Goal: Information Seeking & Learning: Learn about a topic

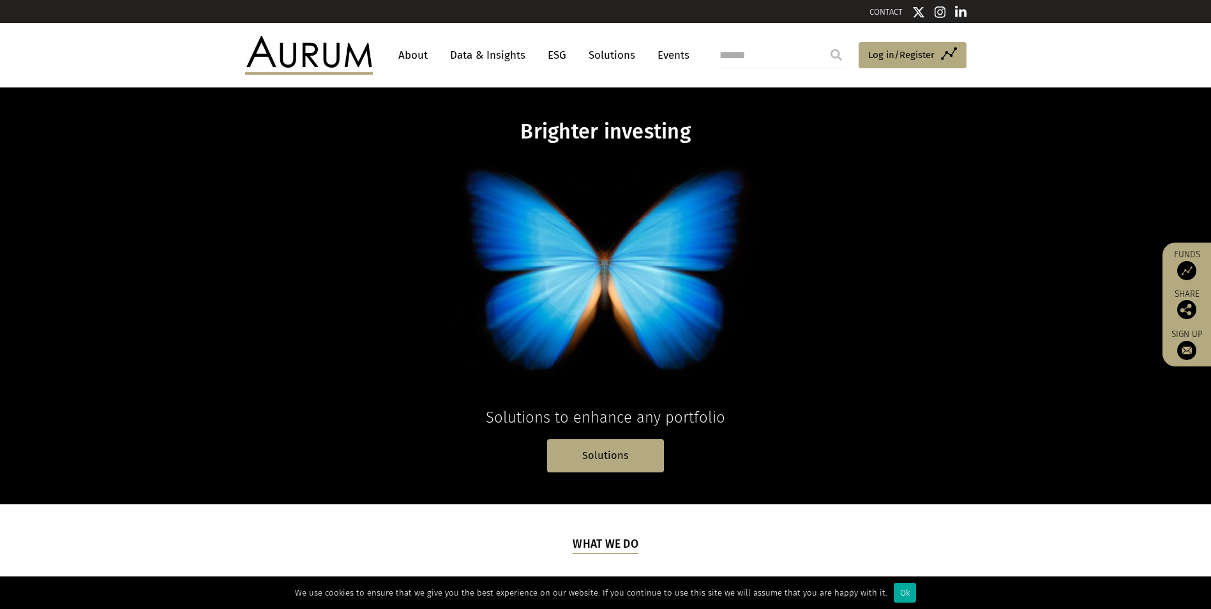
click at [497, 52] on link "Data & Insights" at bounding box center [488, 55] width 88 height 24
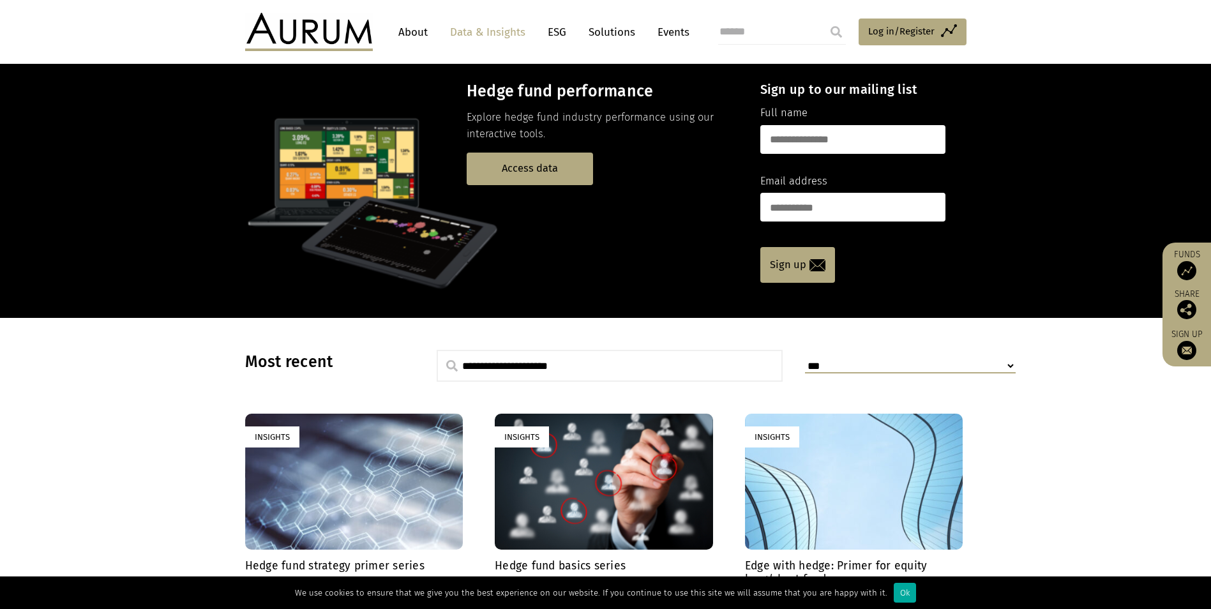
scroll to position [38, 0]
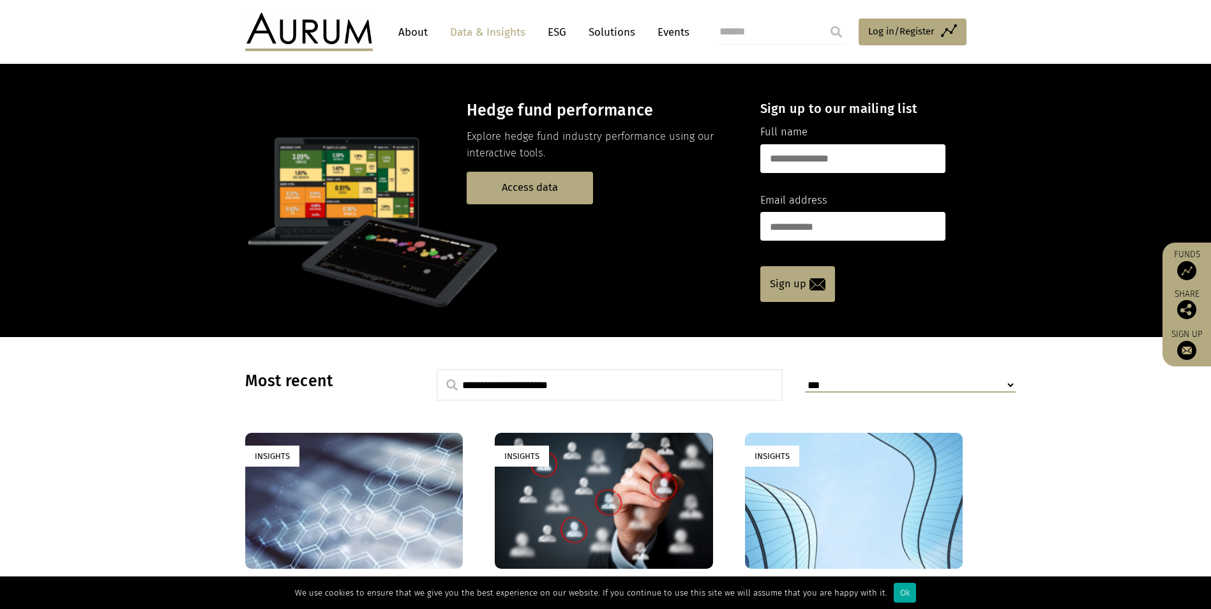
click at [515, 110] on h3 "Hedge fund performance" at bounding box center [602, 110] width 271 height 19
click at [380, 169] on p at bounding box center [491, 222] width 493 height 179
click at [389, 278] on p at bounding box center [491, 222] width 493 height 179
click at [505, 191] on link "Access data" at bounding box center [530, 188] width 126 height 33
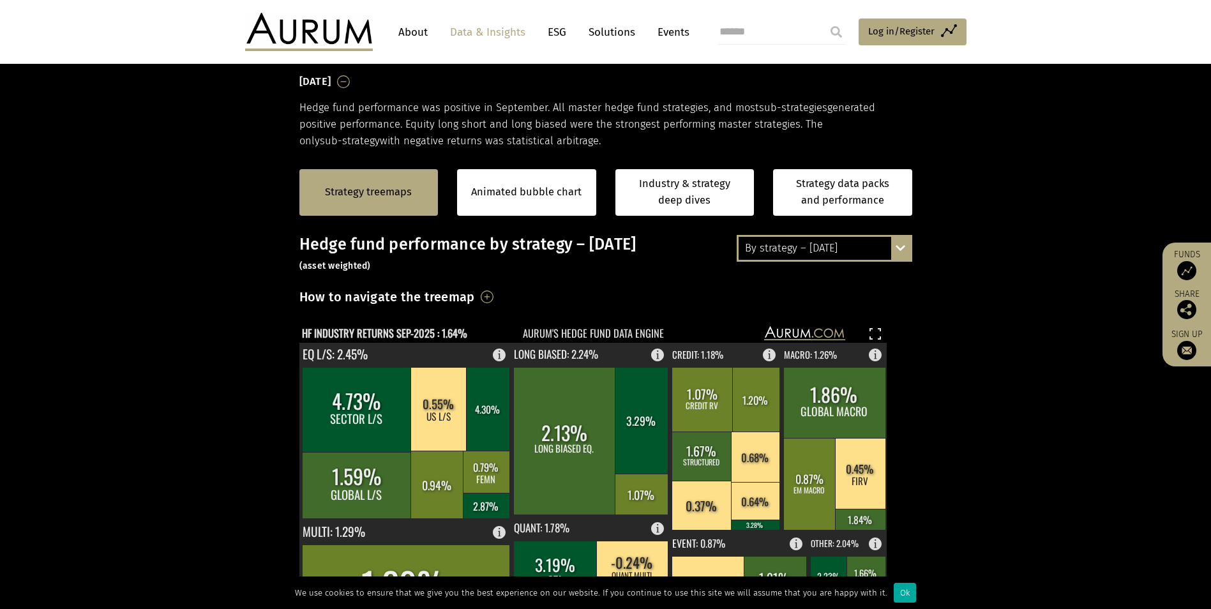
scroll to position [192, 0]
click at [909, 256] on div "By strategy – September 2025 By strategy – September 2025 By strategy – year to…" at bounding box center [825, 249] width 176 height 27
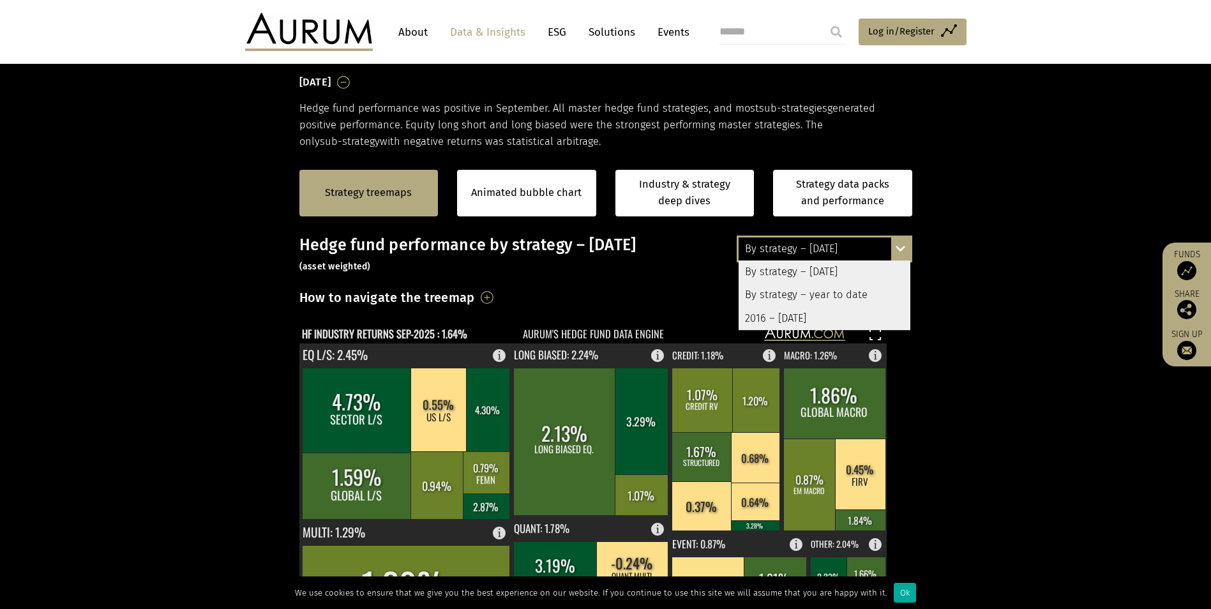
click at [854, 294] on div "By strategy – year to date" at bounding box center [825, 295] width 172 height 23
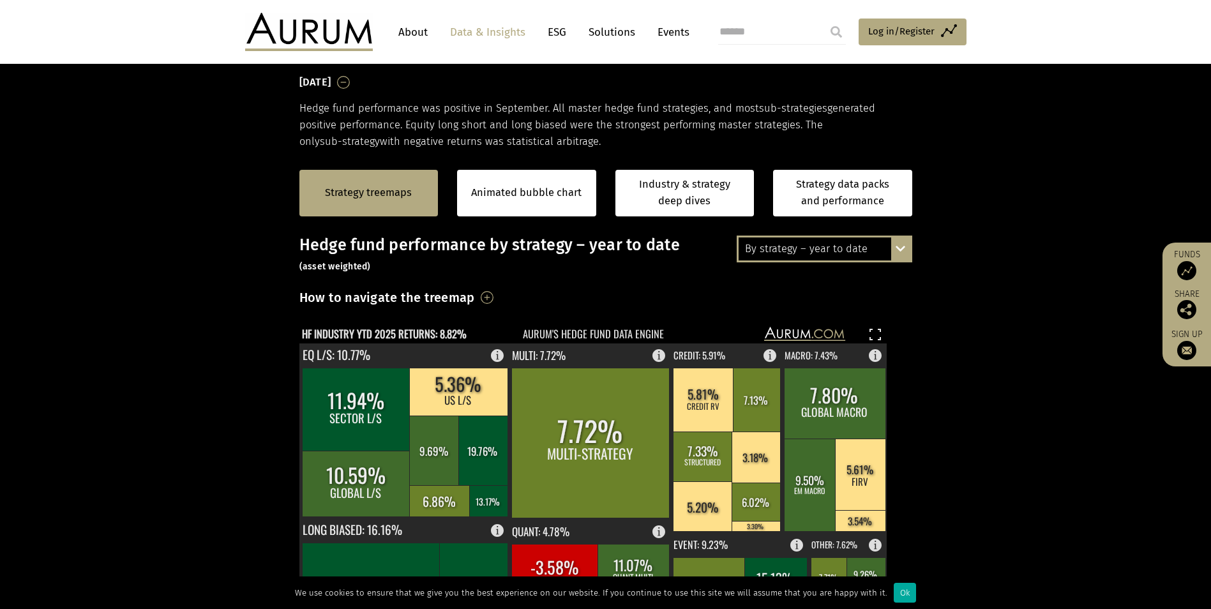
click at [1002, 321] on section "Strategy treemaps Animated bubble chart Industry & strategy deep dives Strategy…" at bounding box center [605, 550] width 1211 height 798
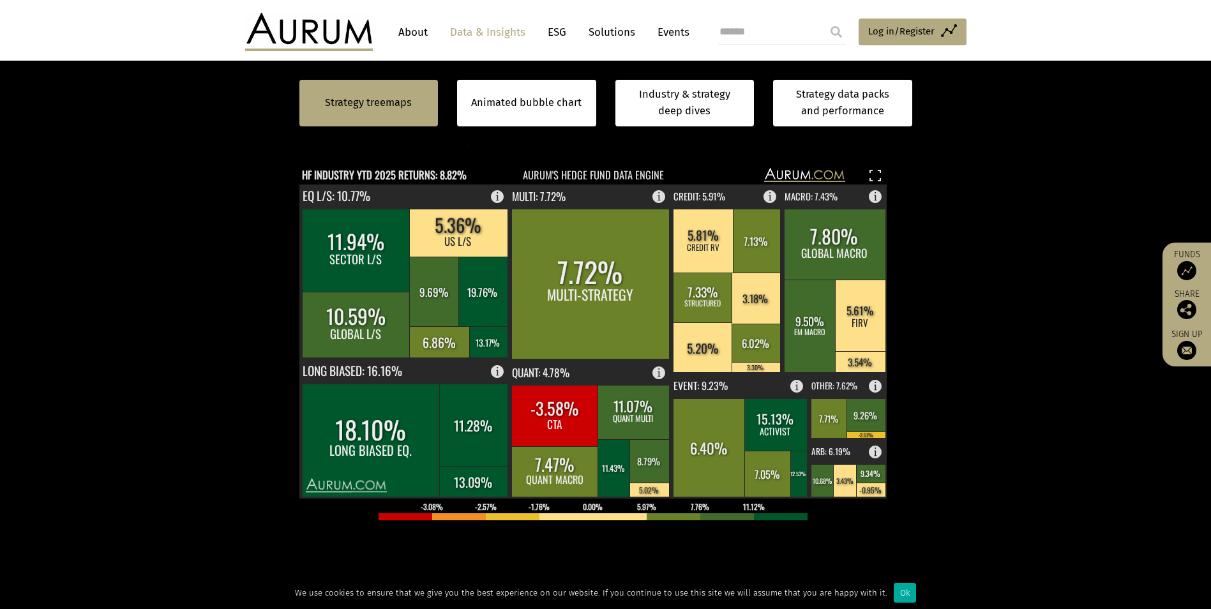
scroll to position [319, 0]
